Goal: Find specific page/section: Find specific page/section

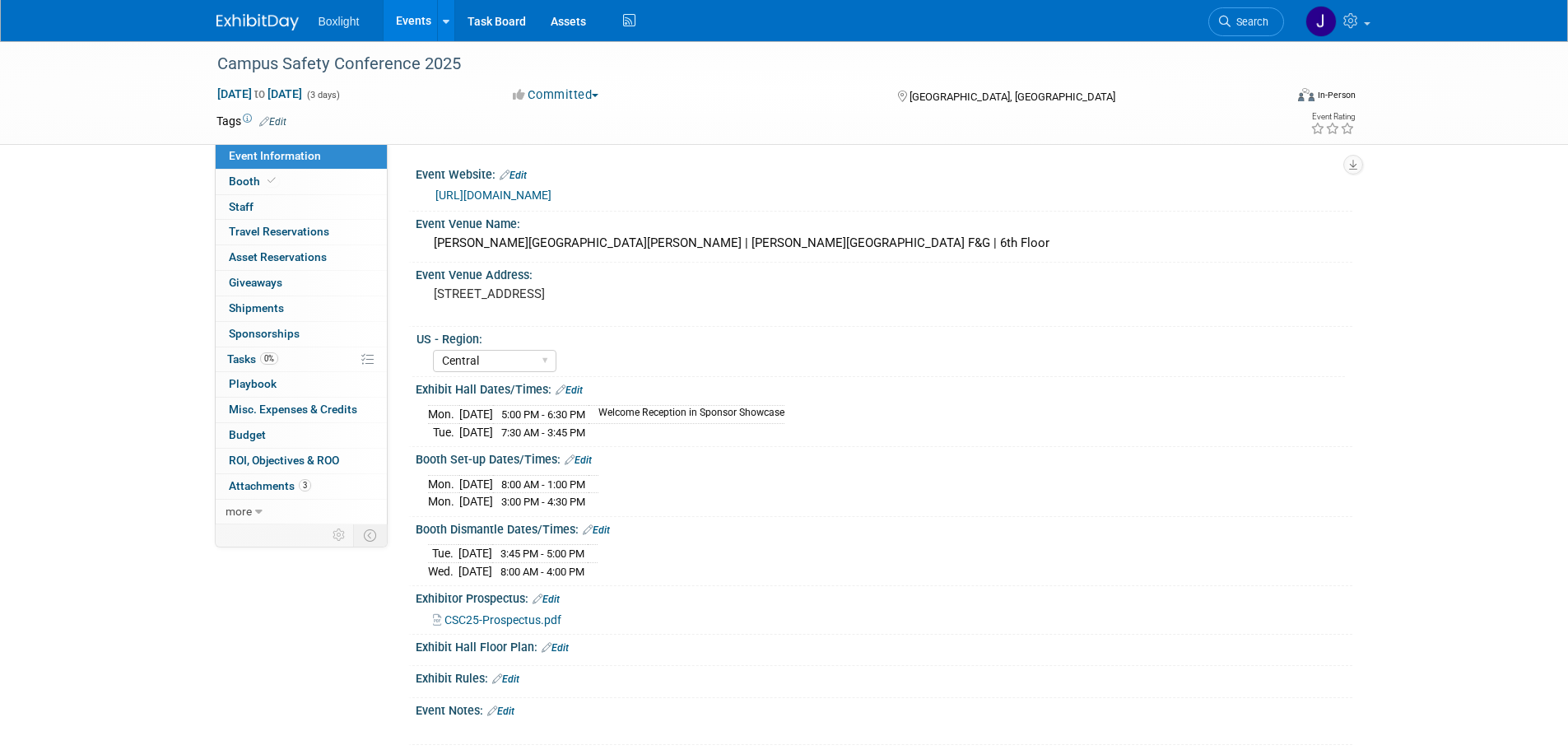
select select "Central"
click at [415, 21] on link "Events" at bounding box center [413, 20] width 60 height 41
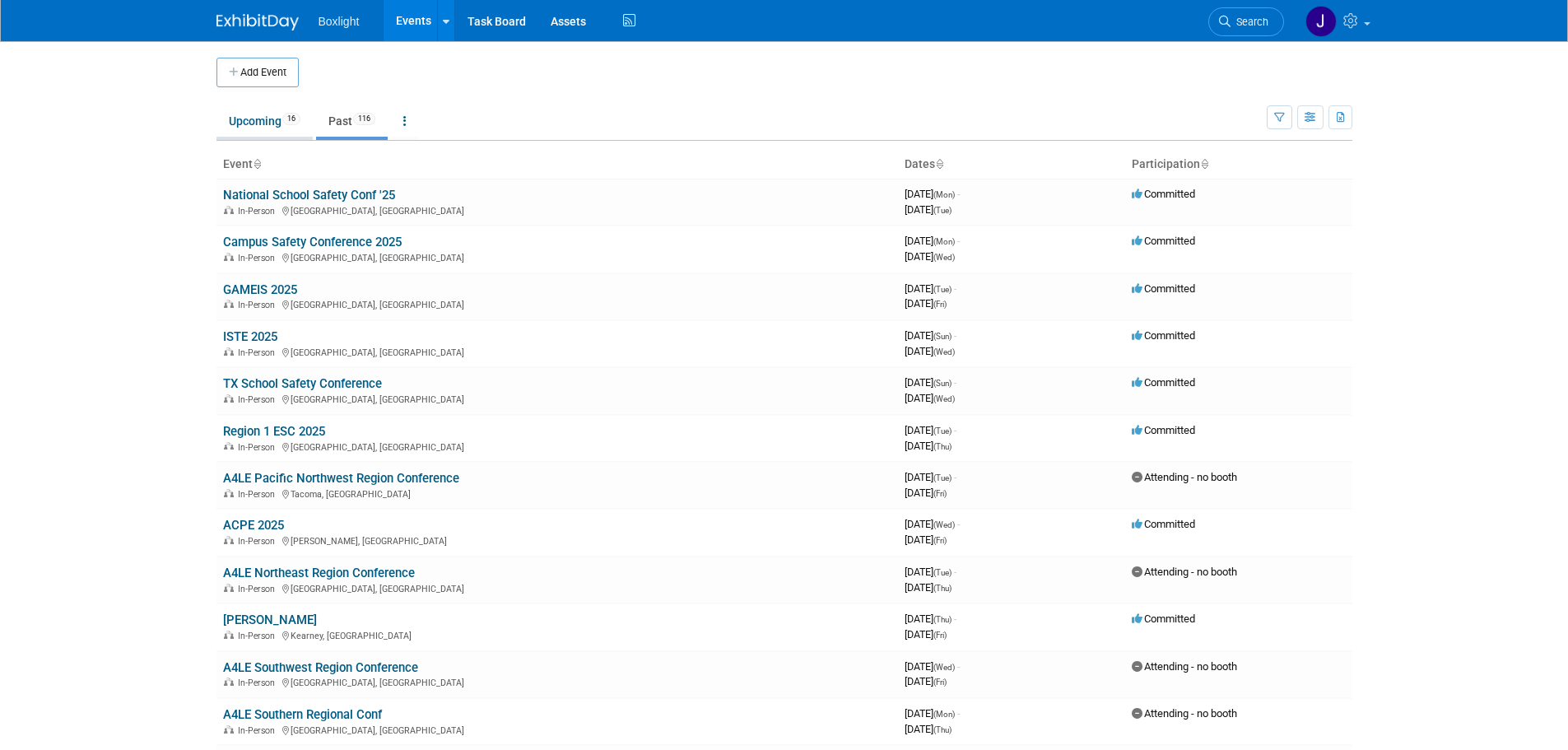
click at [264, 132] on link "Upcoming 16" at bounding box center [264, 121] width 97 height 32
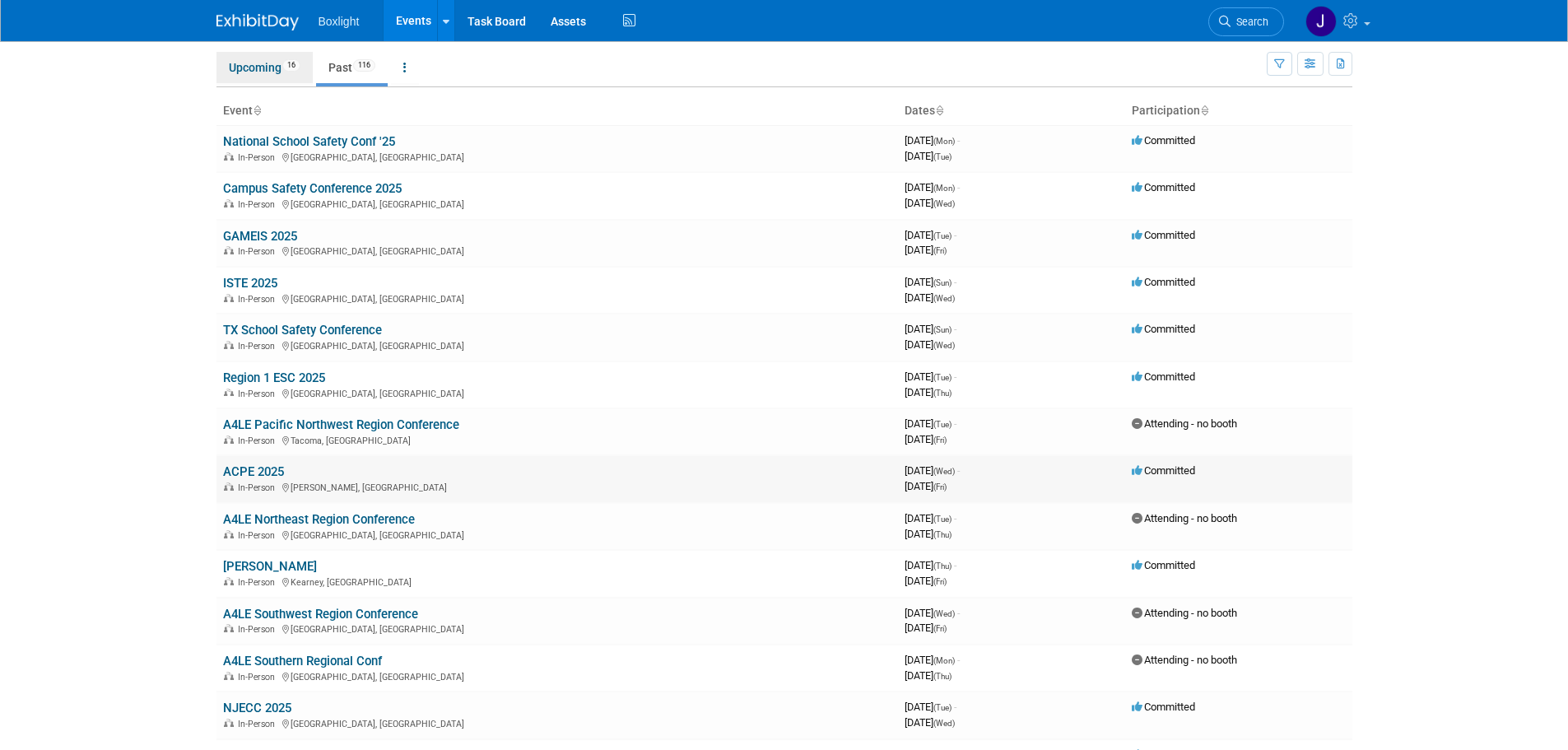
scroll to position [247, 0]
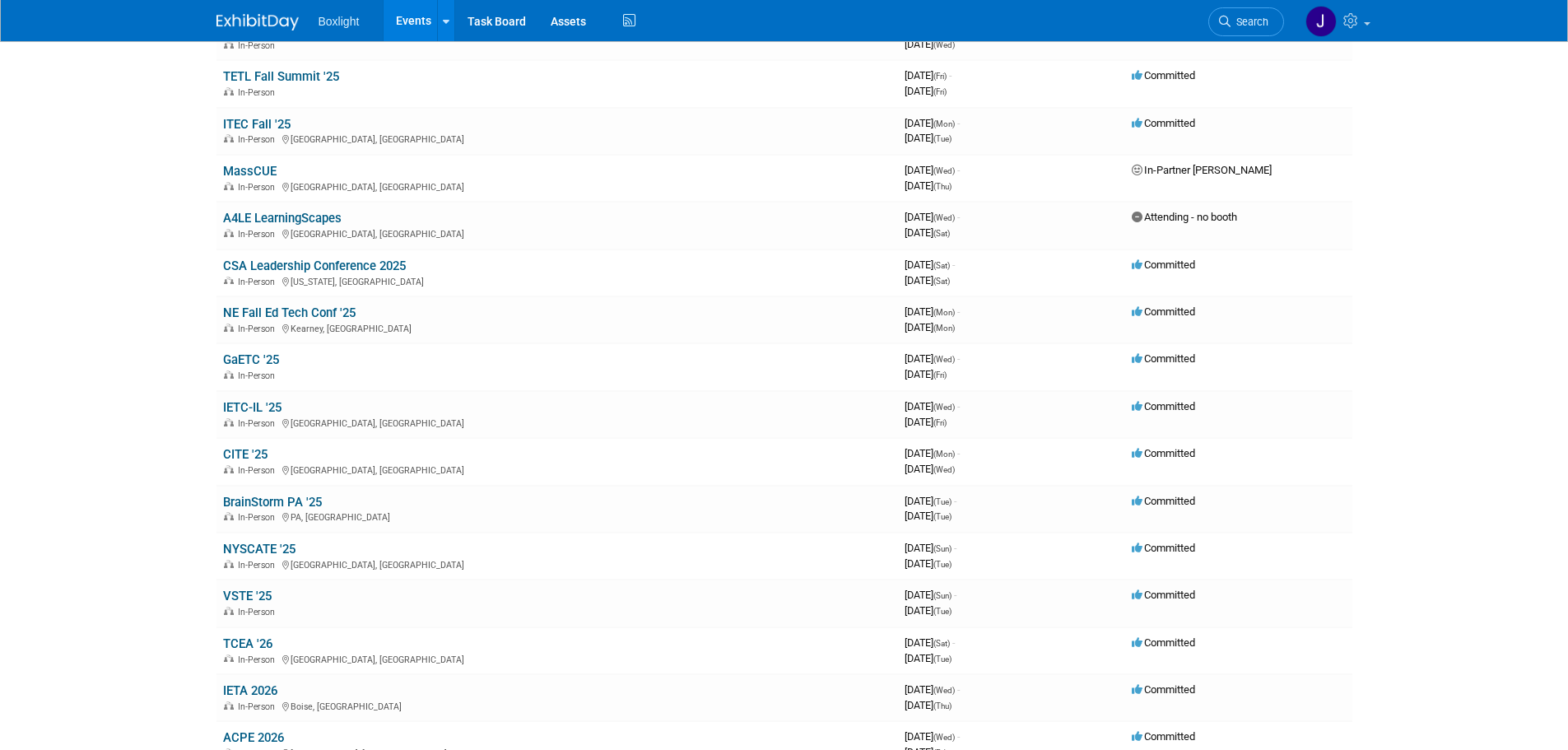
scroll to position [165, 0]
click at [256, 454] on link "CITE '25" at bounding box center [245, 455] width 44 height 14
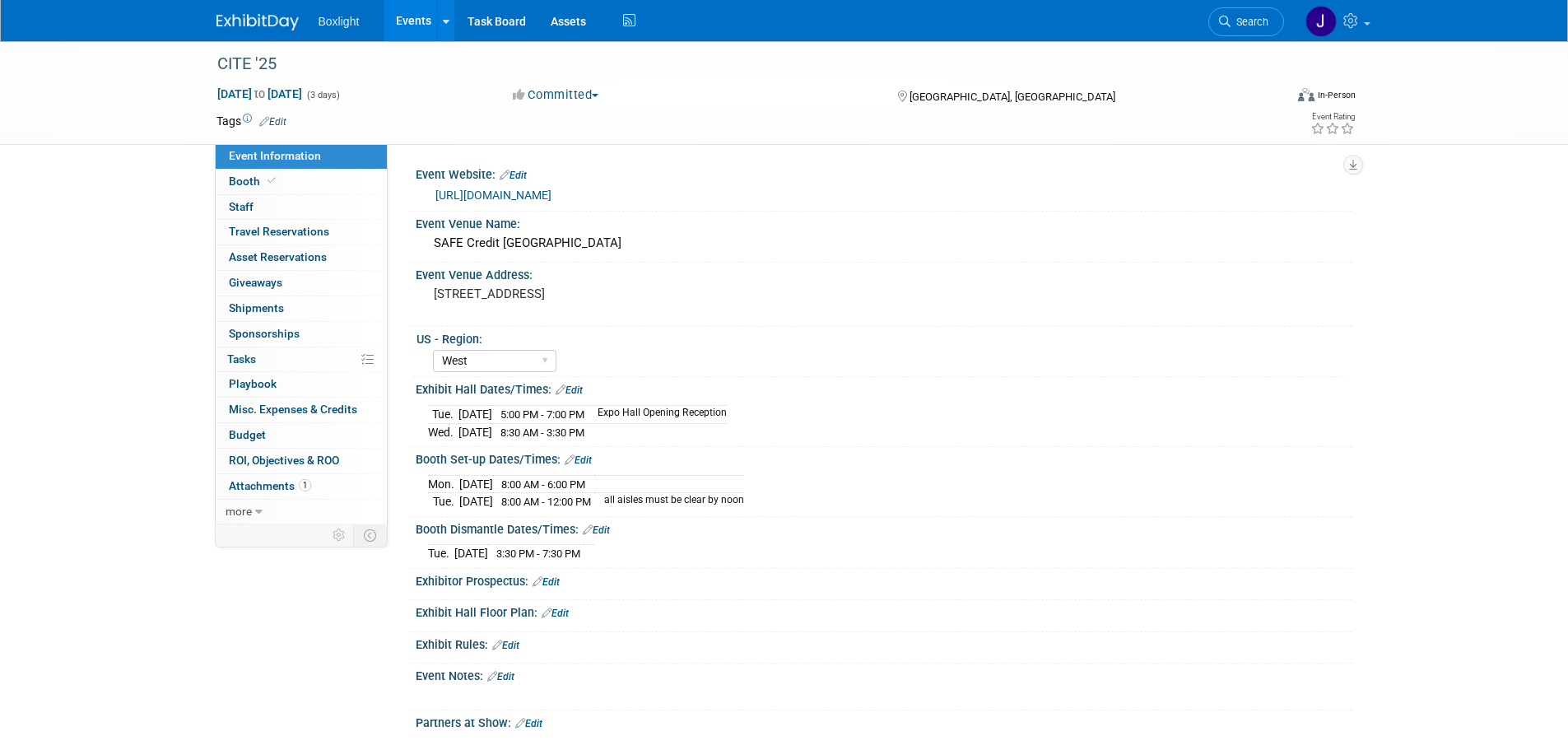
select select "West"
